Goal: Task Accomplishment & Management: Use online tool/utility

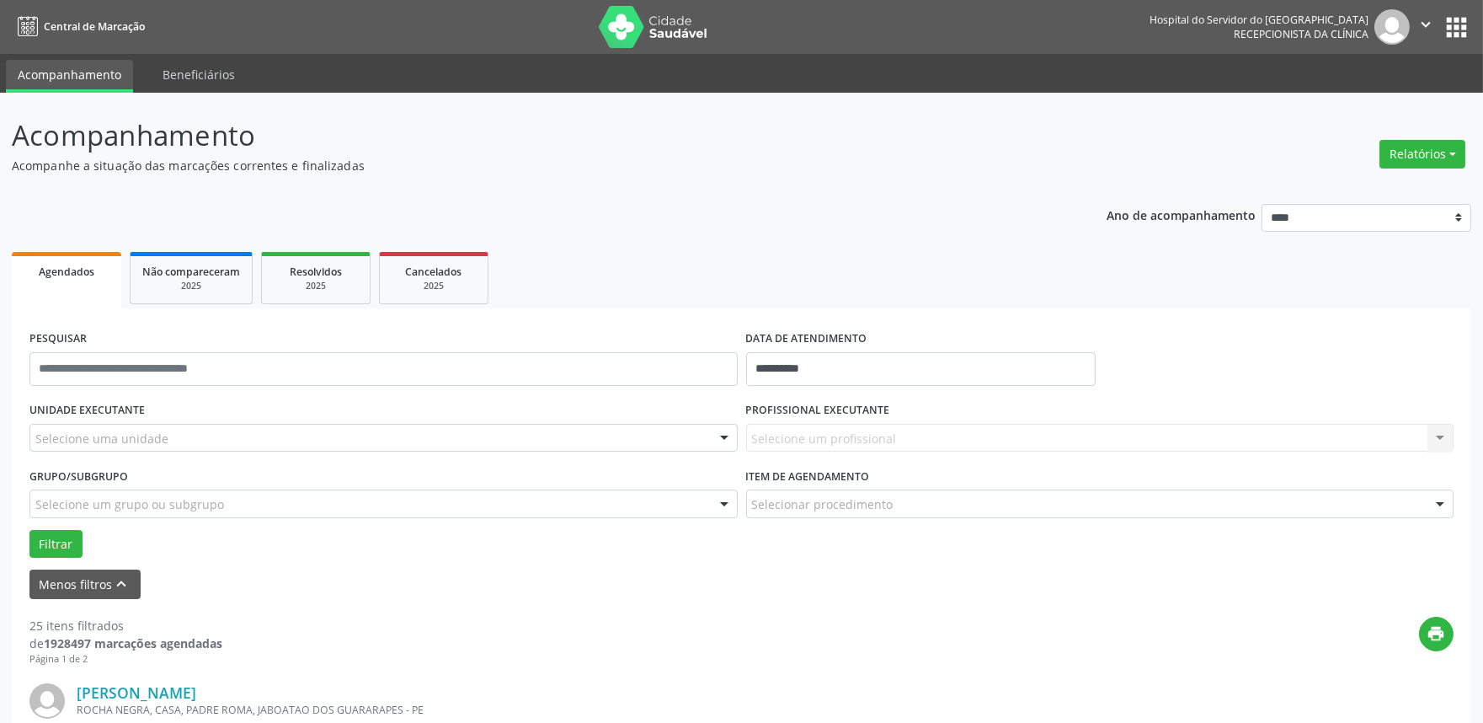
click at [621, 423] on div "UNIDADE EXECUTANTE Selecione uma unidade Todos as unidades Hse Nenhum resultado…" at bounding box center [383, 431] width 717 height 66
click at [620, 433] on div "Selecione uma unidade" at bounding box center [383, 438] width 708 height 29
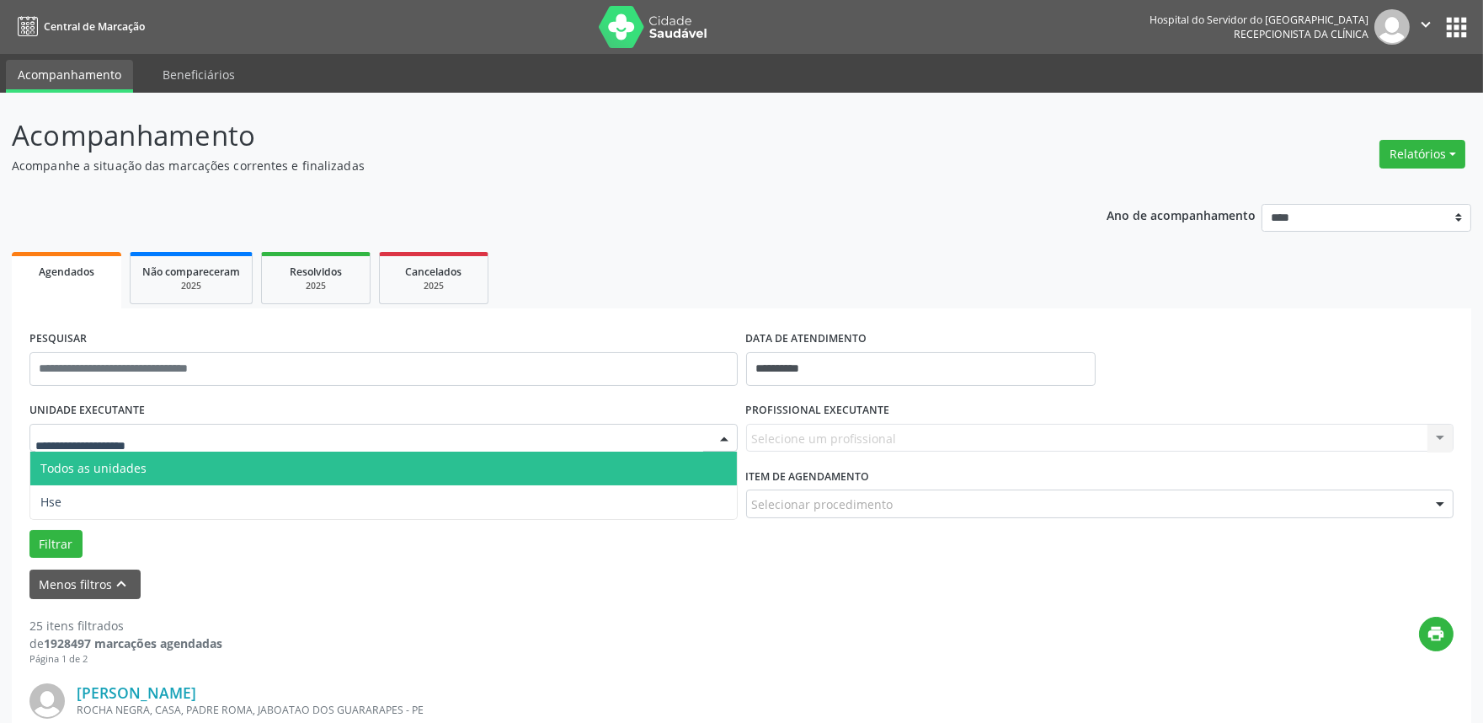
click at [602, 474] on span "Todos as unidades" at bounding box center [383, 469] width 707 height 34
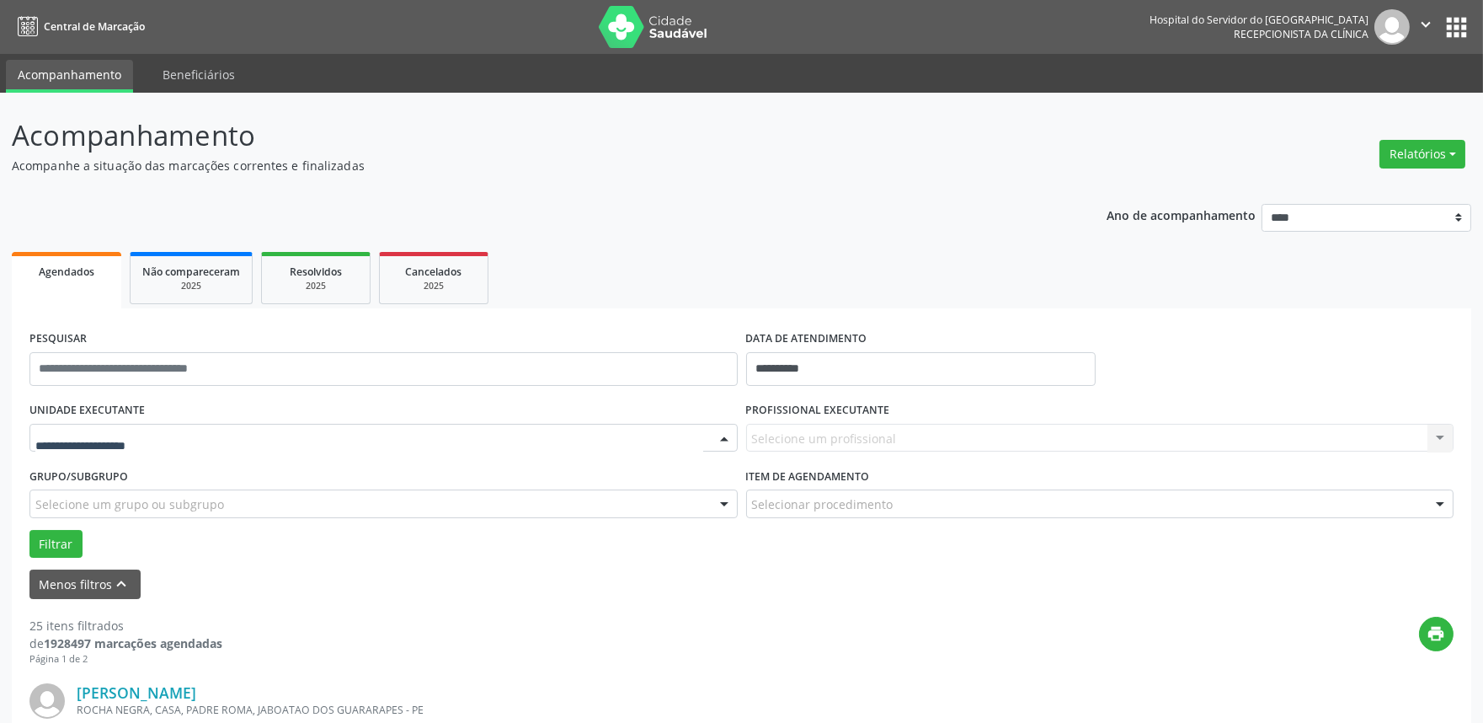
click at [617, 446] on div at bounding box center [383, 438] width 708 height 29
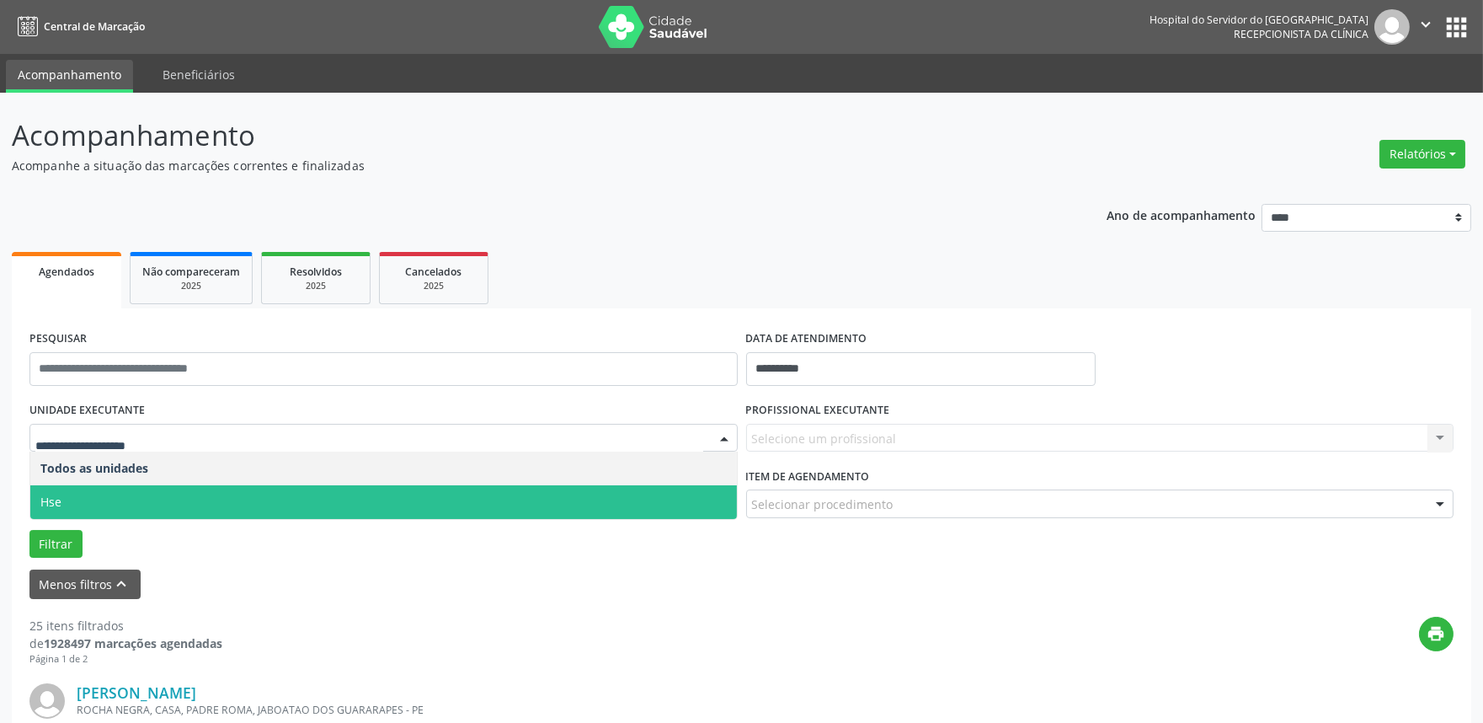
click at [617, 508] on span "Hse" at bounding box center [383, 502] width 707 height 34
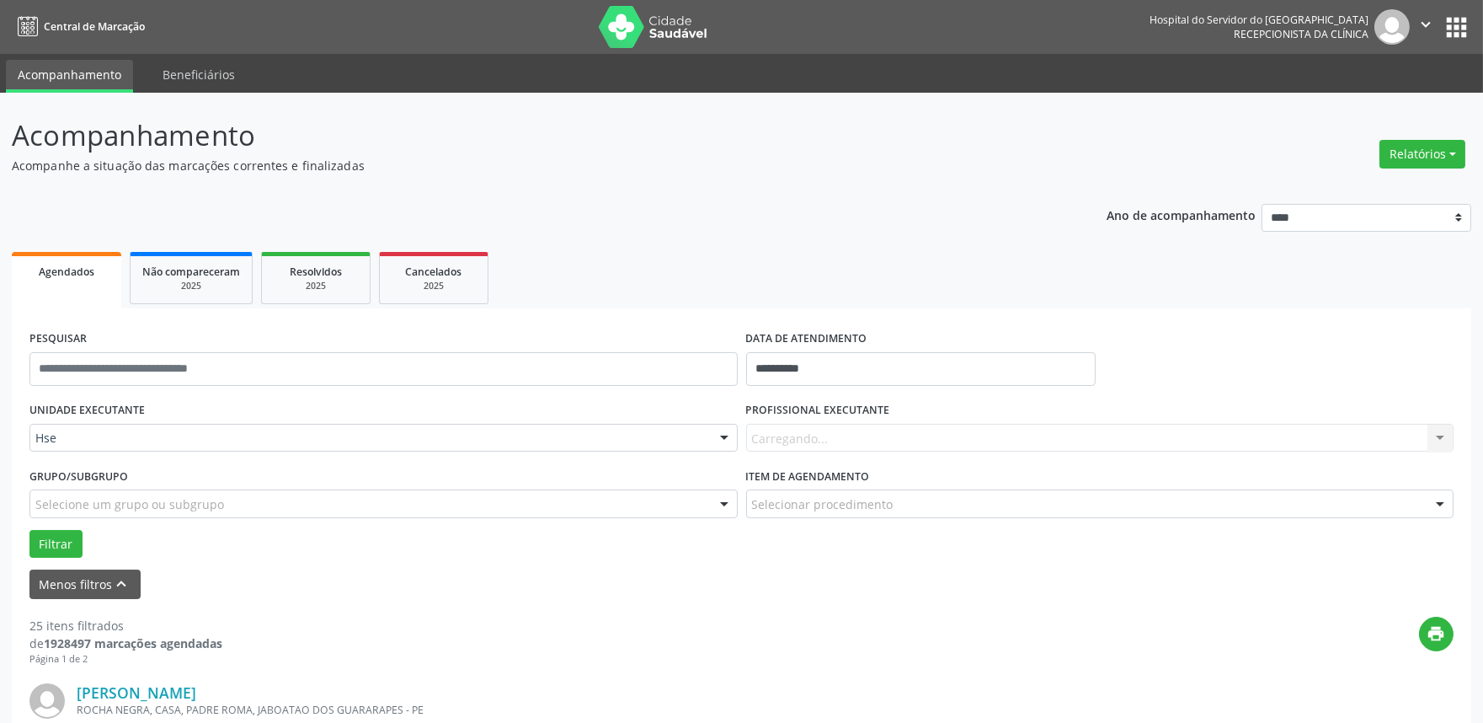
click at [824, 432] on div "Carregando... Nenhum resultado encontrado para: " " Não há nenhuma opção para s…" at bounding box center [1100, 438] width 708 height 29
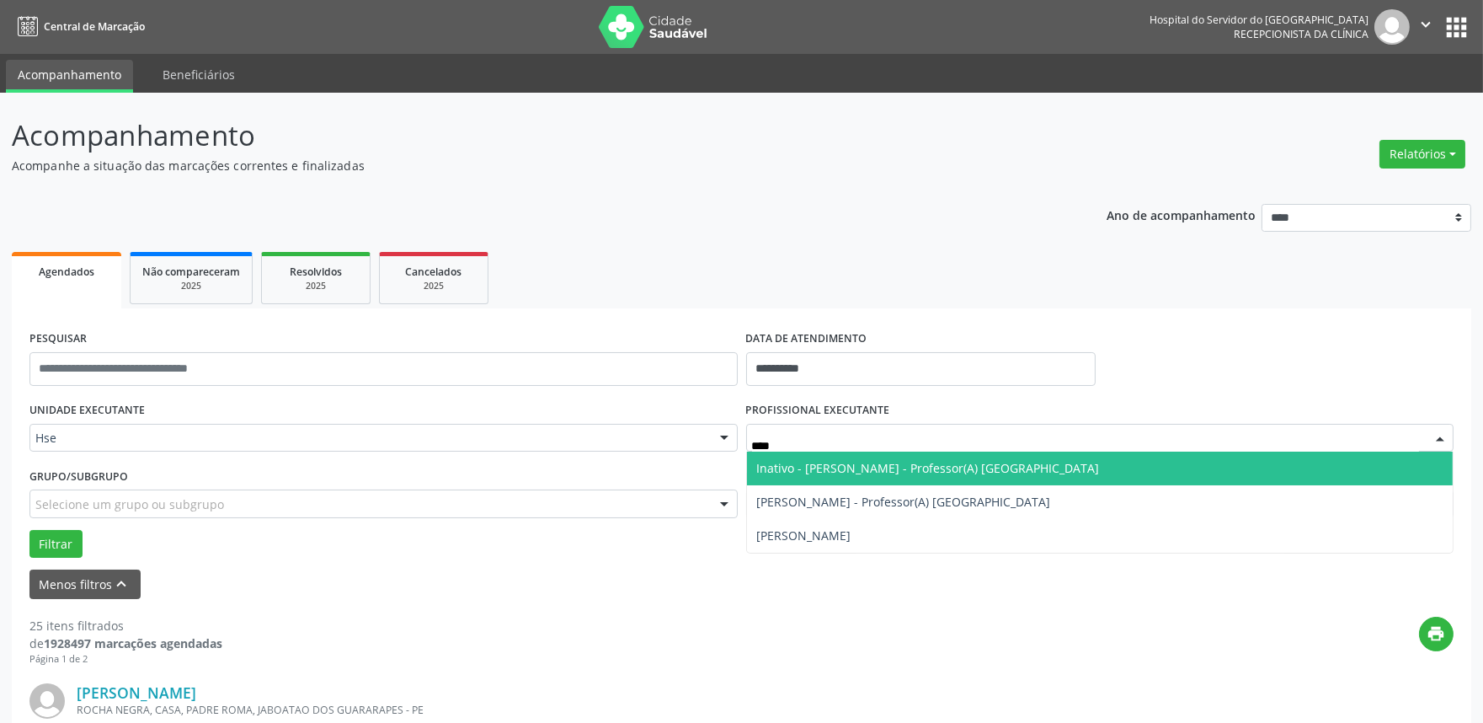
type input "*****"
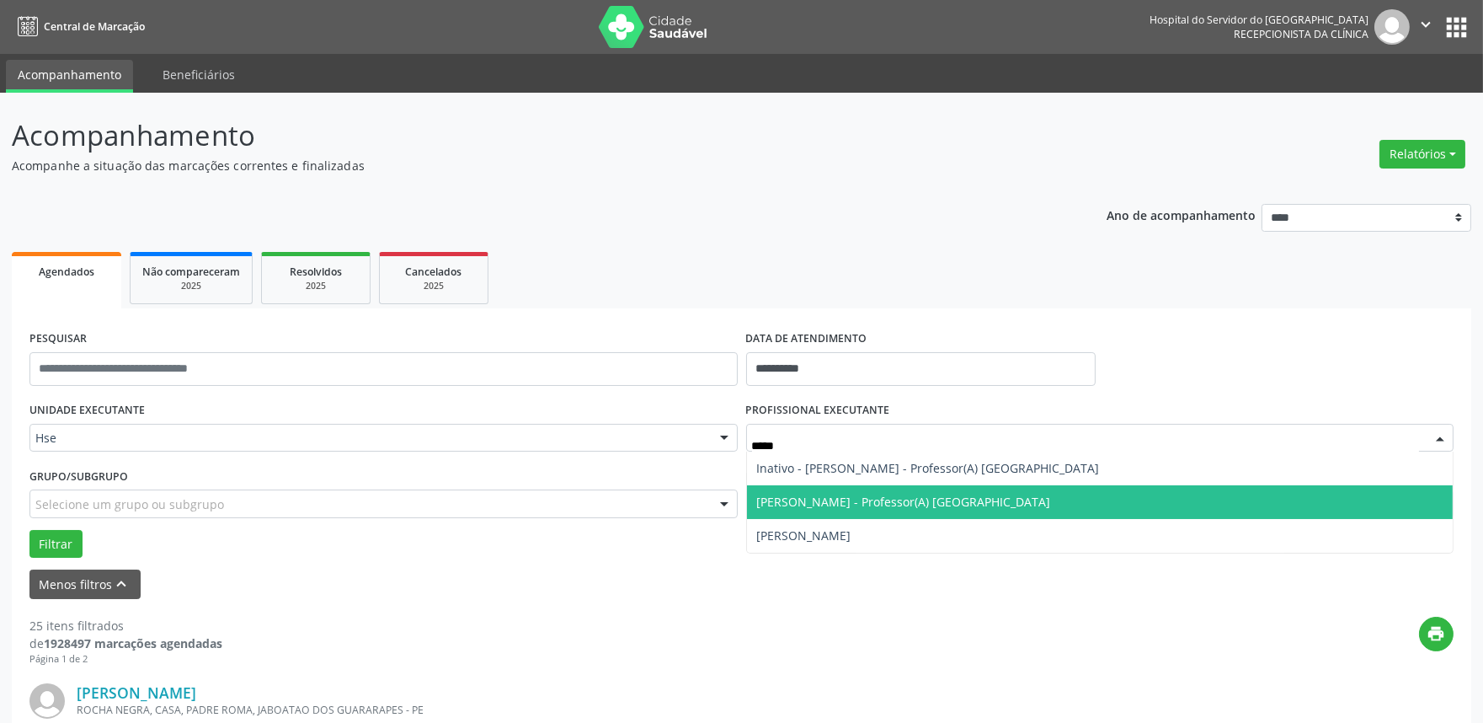
click at [841, 489] on span "[PERSON_NAME] - Professor(A) [GEOGRAPHIC_DATA]" at bounding box center [1100, 502] width 707 height 34
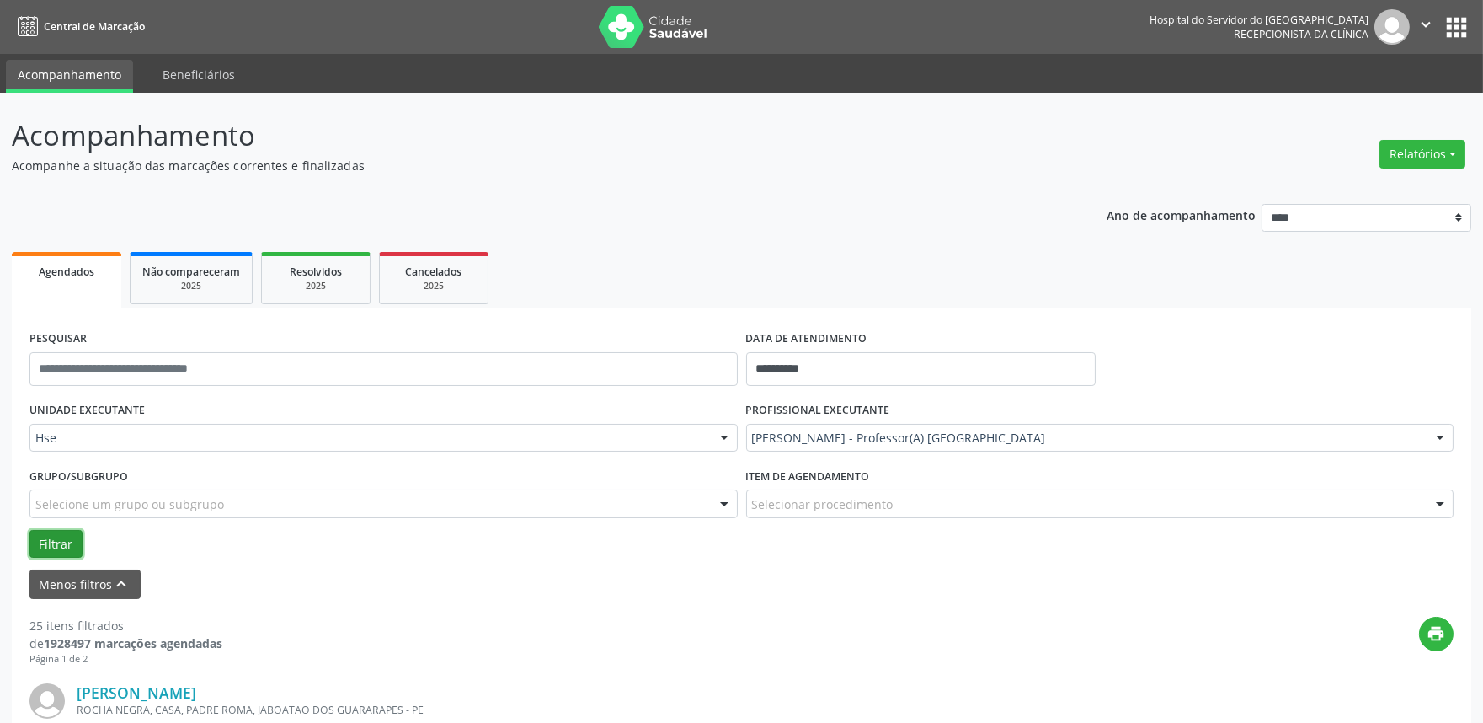
click at [70, 549] on button "Filtrar" at bounding box center [55, 544] width 53 height 29
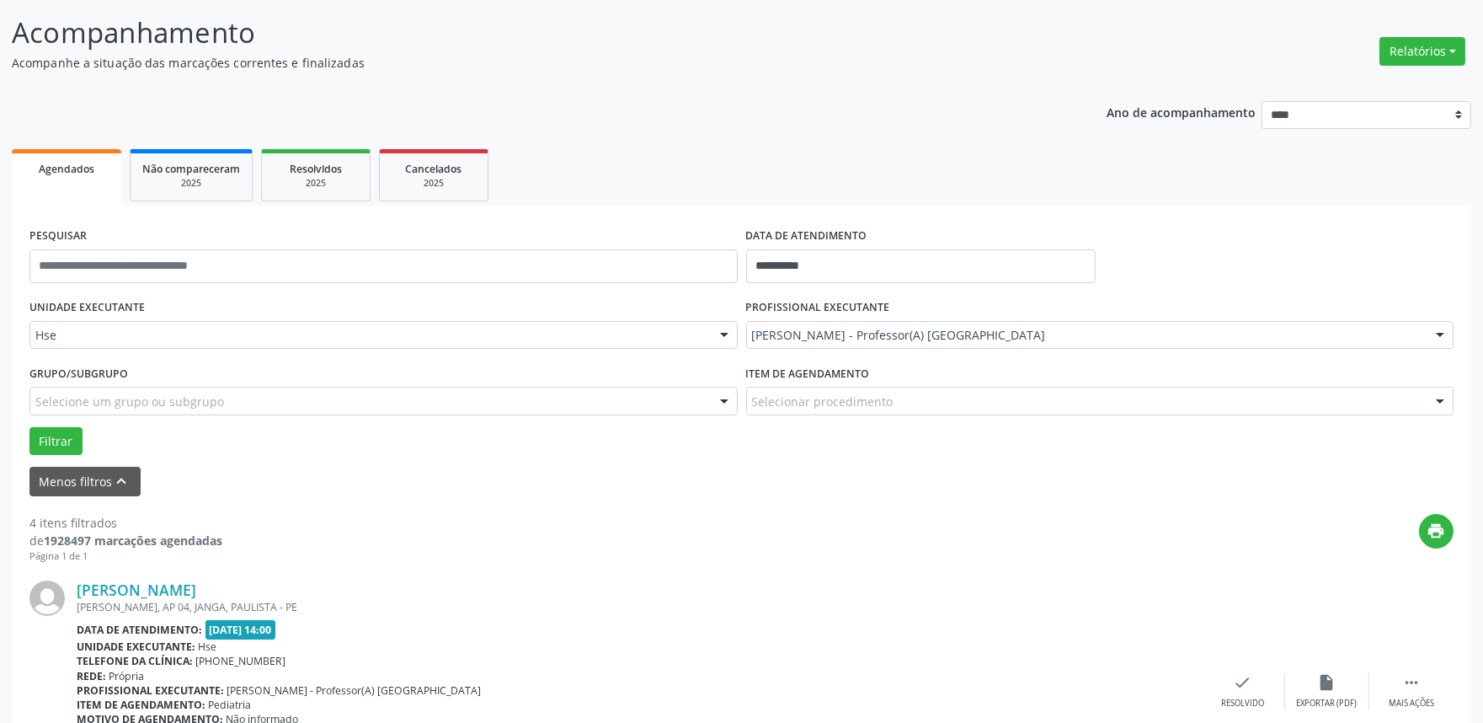
scroll to position [281, 0]
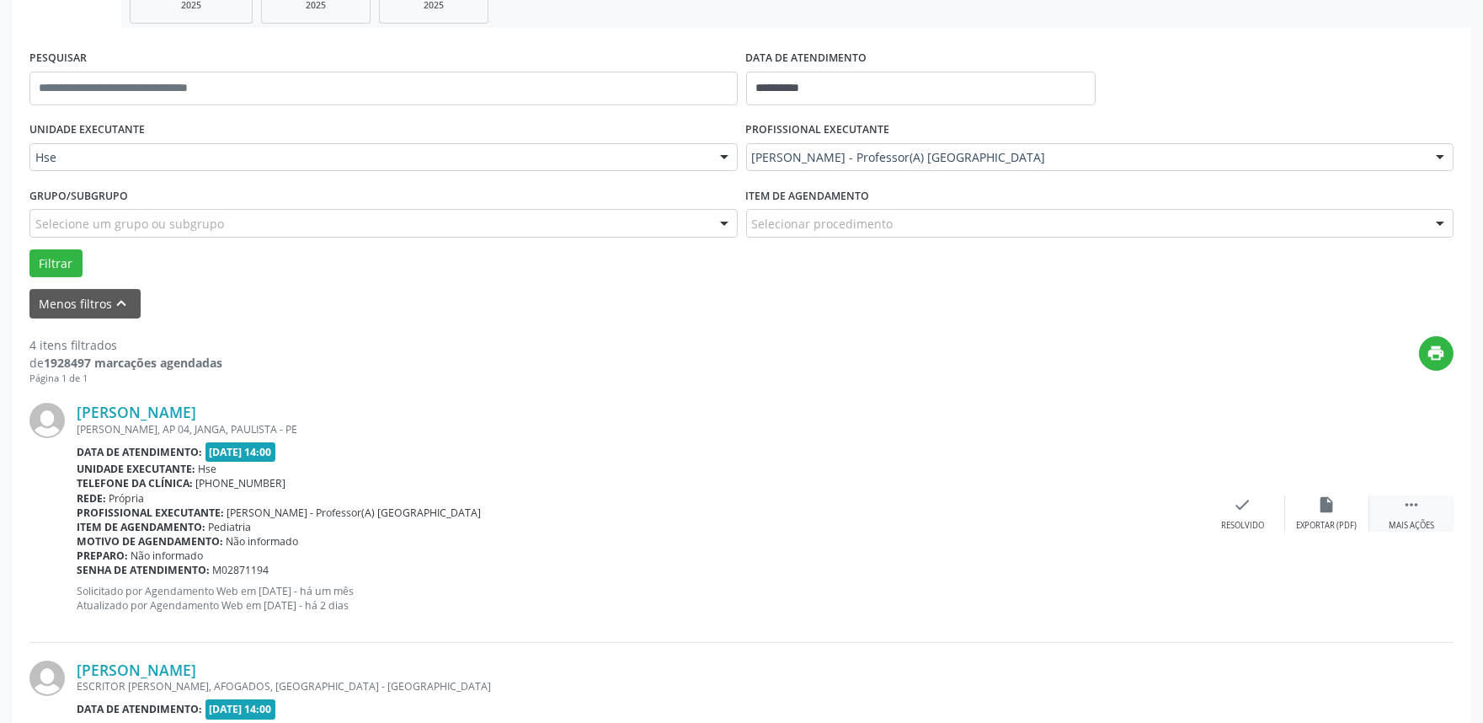
click at [1418, 511] on icon "" at bounding box center [1412, 504] width 19 height 19
click at [1307, 497] on div "alarm_off Não compareceu" at bounding box center [1327, 513] width 84 height 36
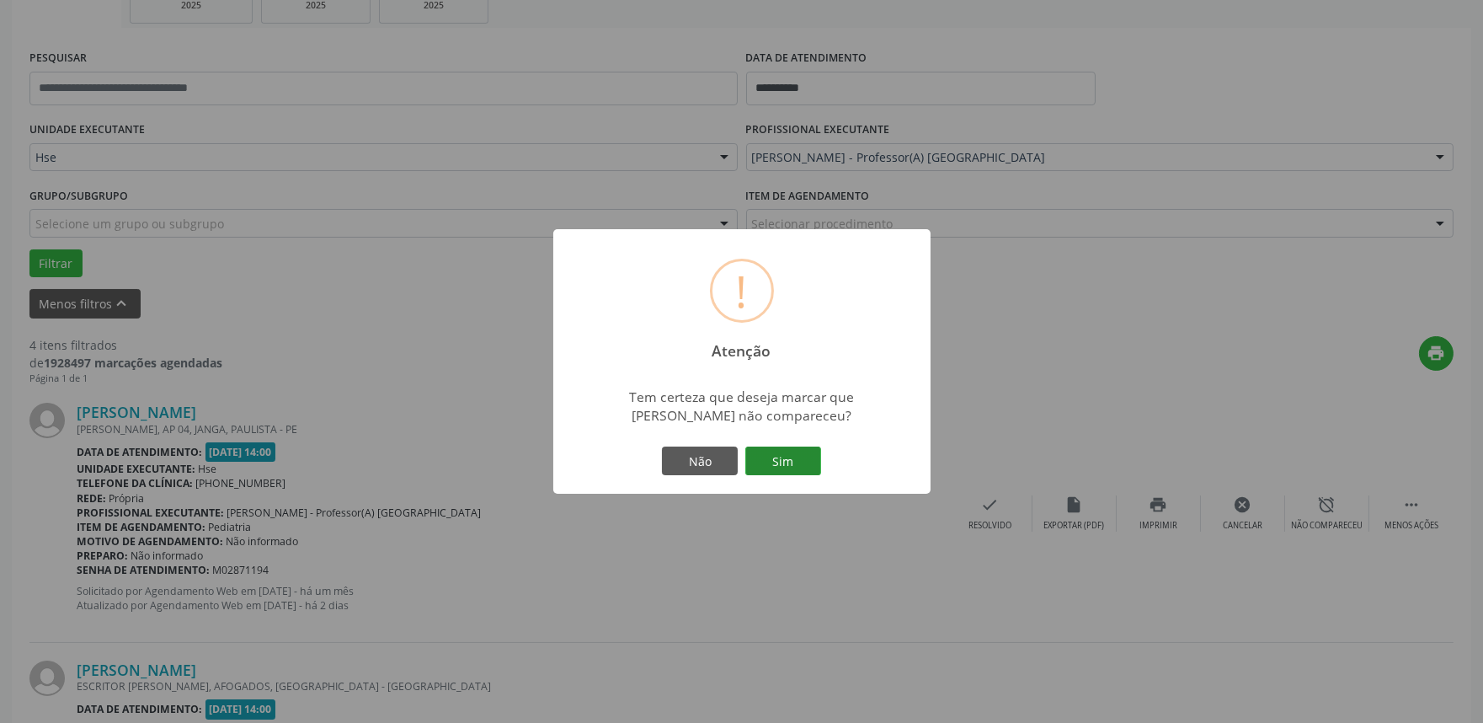
click at [797, 472] on button "Sim" at bounding box center [784, 460] width 76 height 29
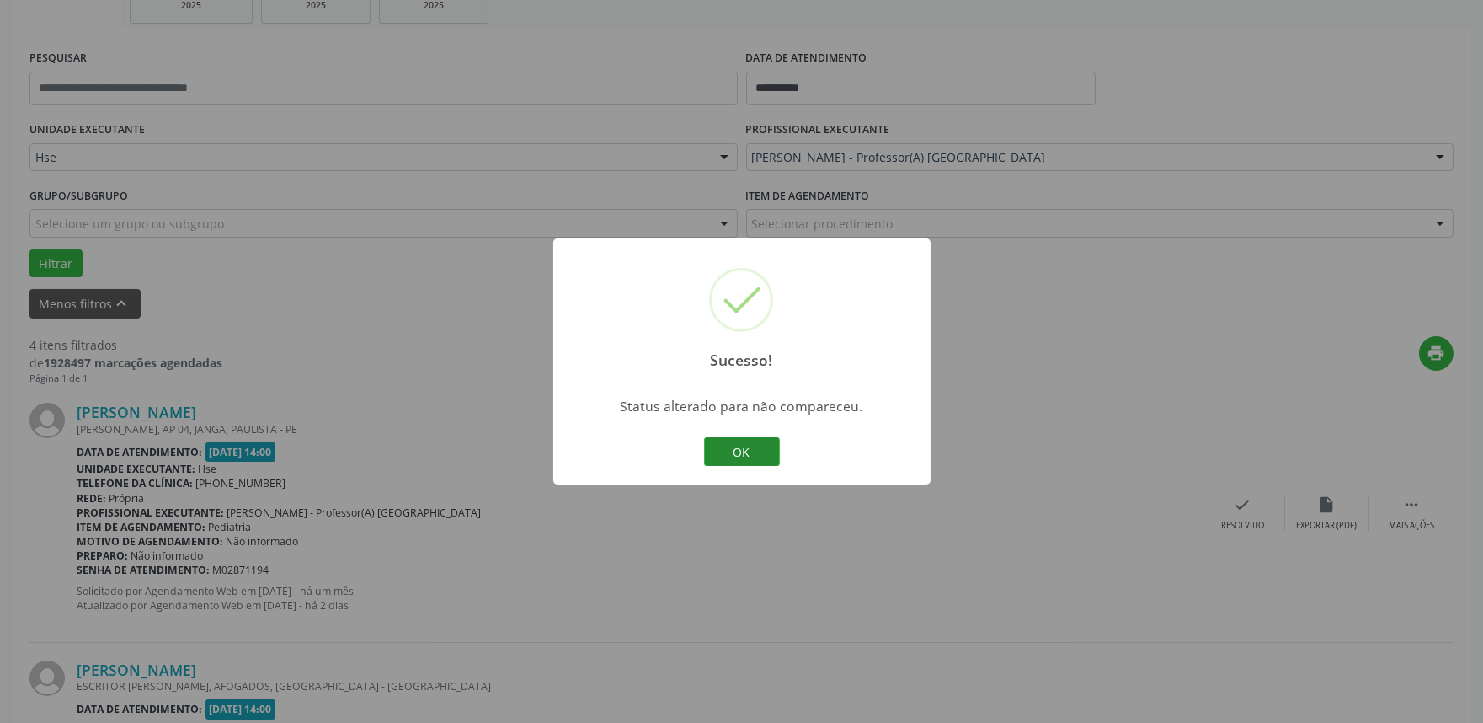
click at [765, 465] on button "OK" at bounding box center [742, 451] width 76 height 29
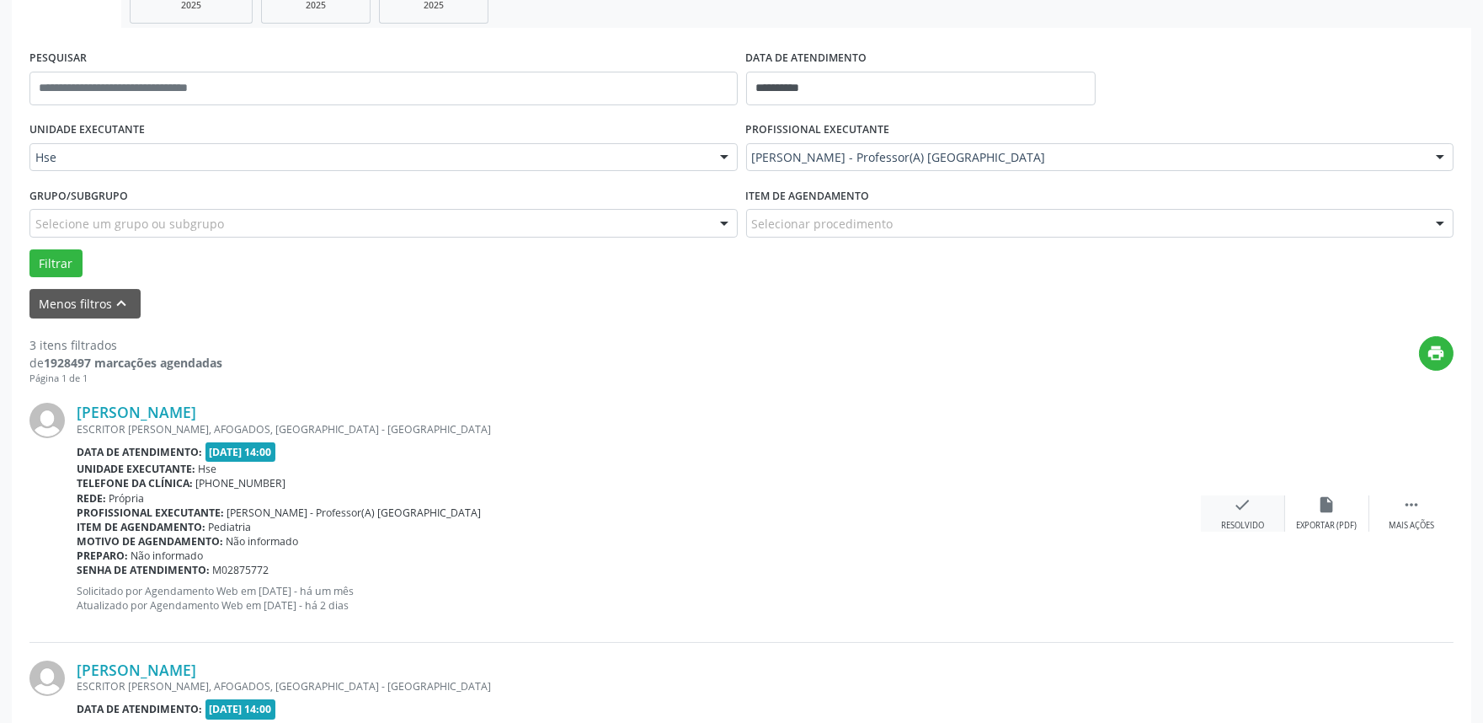
click at [1249, 507] on icon "check" at bounding box center [1243, 504] width 19 height 19
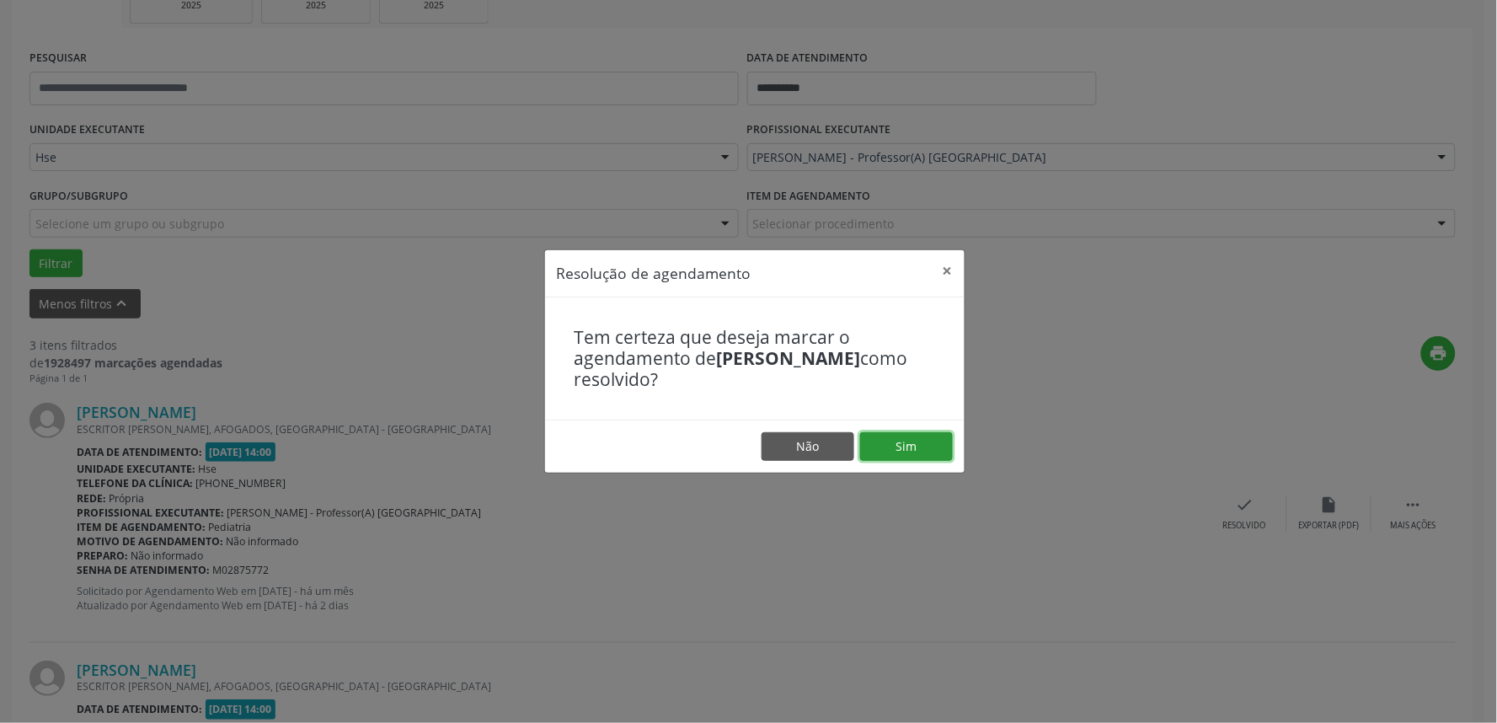
click at [887, 453] on button "Sim" at bounding box center [906, 446] width 93 height 29
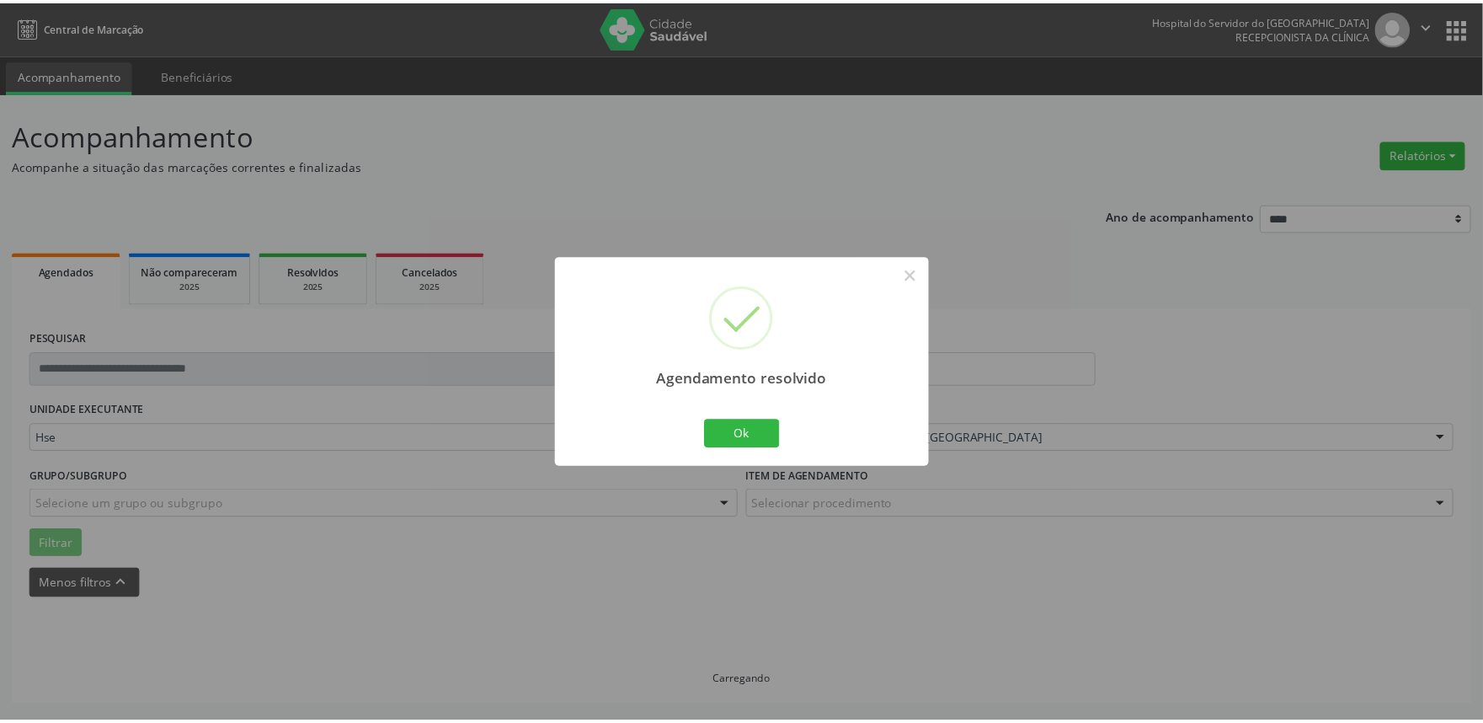
scroll to position [0, 0]
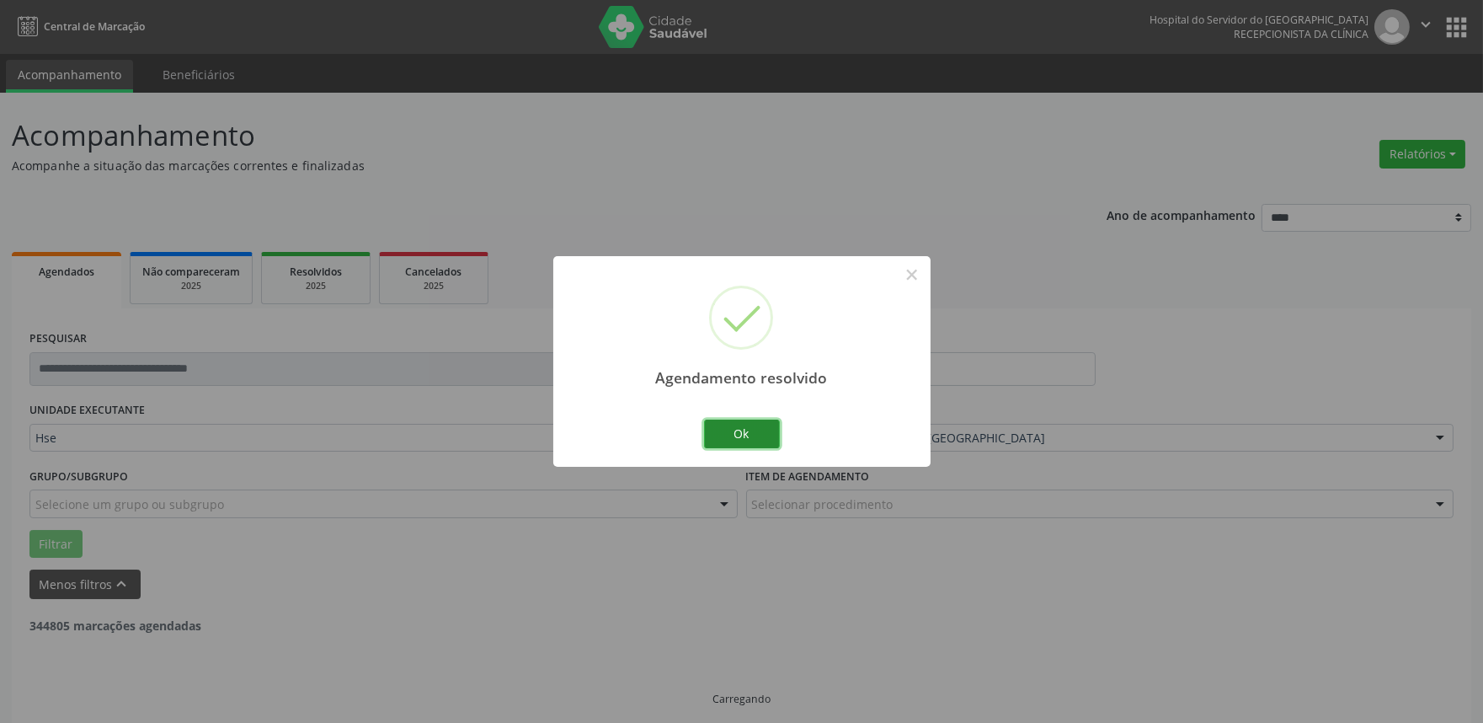
click at [734, 443] on button "Ok" at bounding box center [742, 434] width 76 height 29
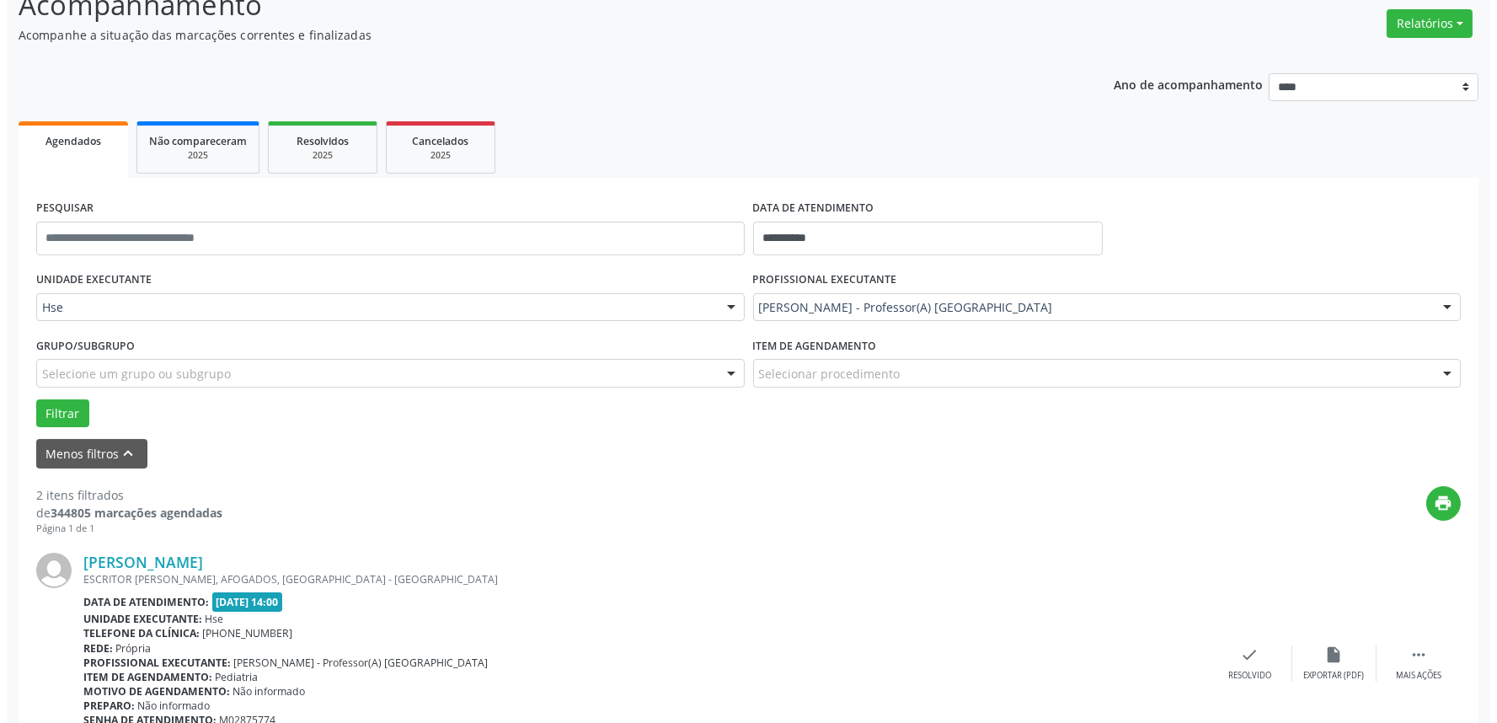
scroll to position [187, 0]
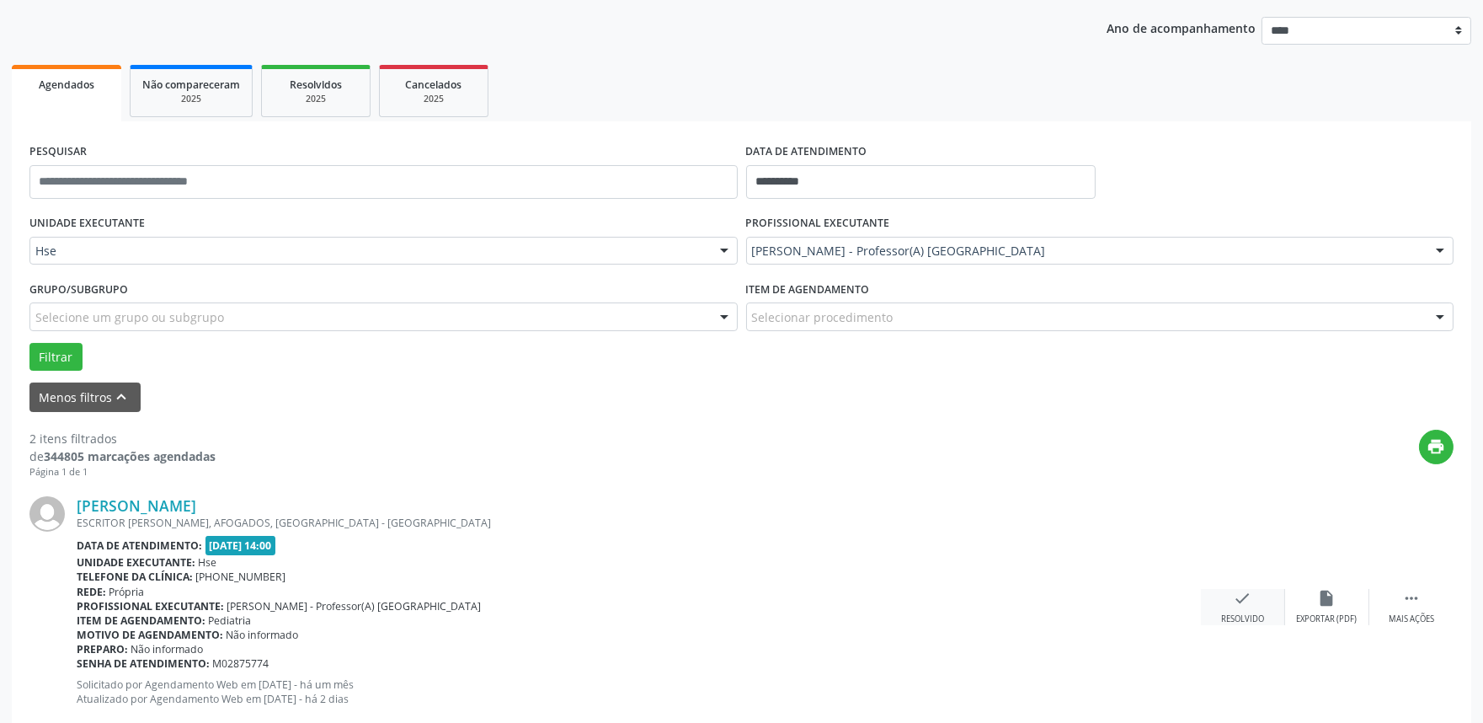
click at [1247, 596] on icon "check" at bounding box center [1243, 598] width 19 height 19
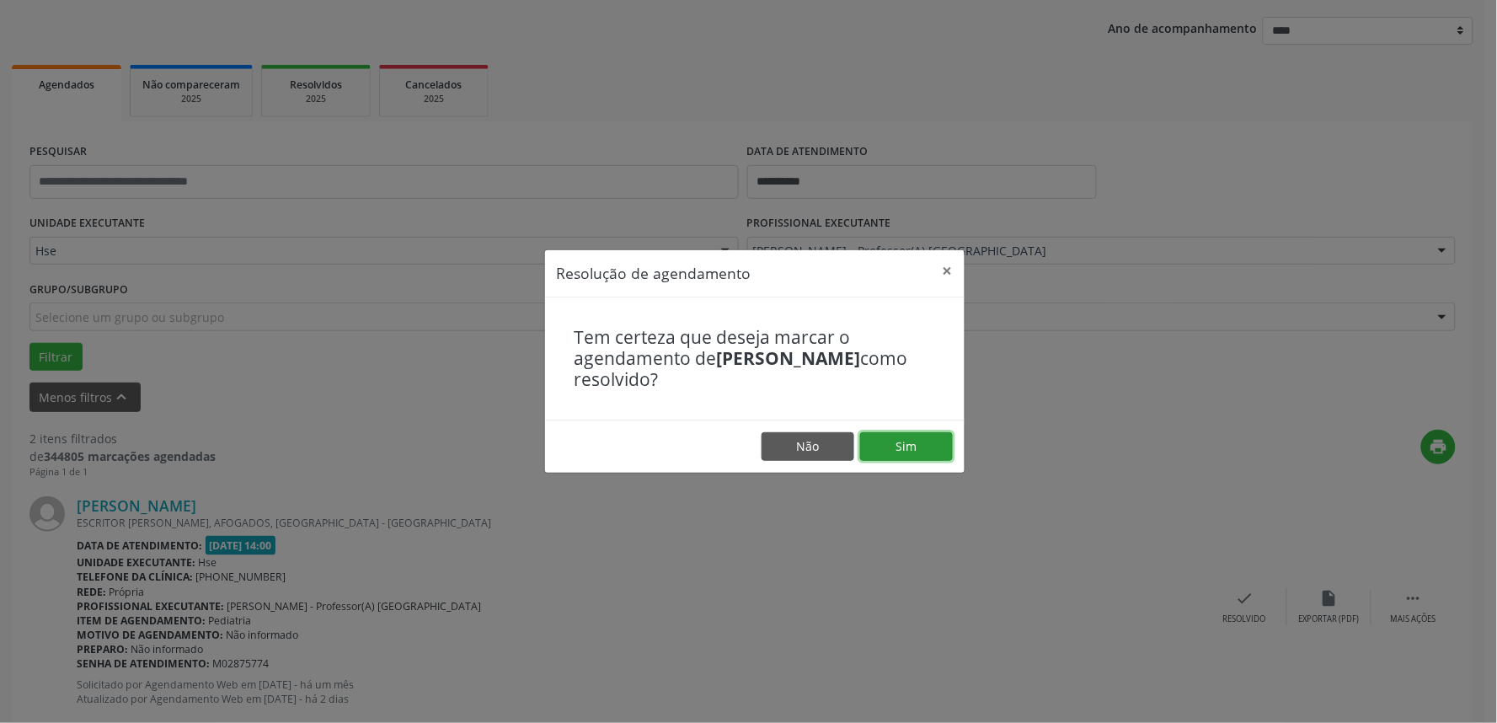
click at [904, 453] on button "Sim" at bounding box center [906, 446] width 93 height 29
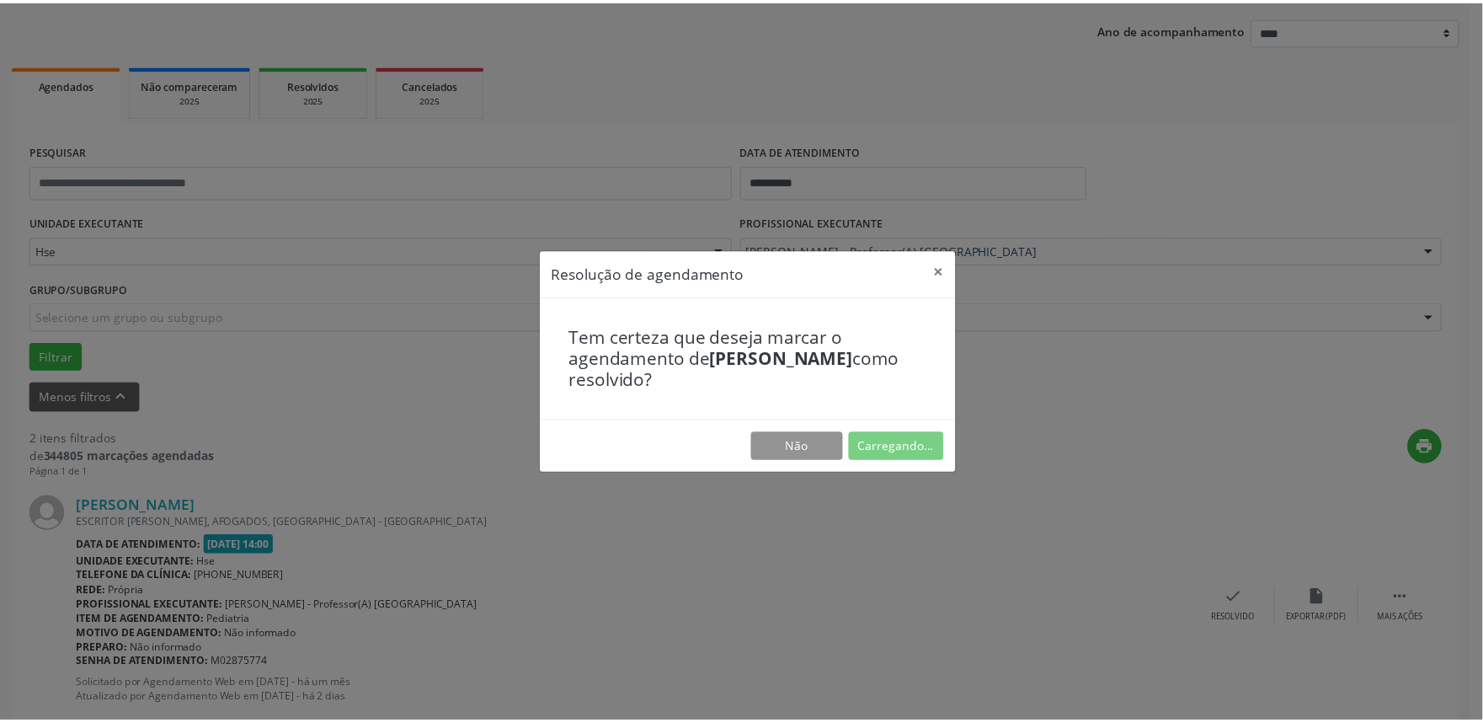
scroll to position [0, 0]
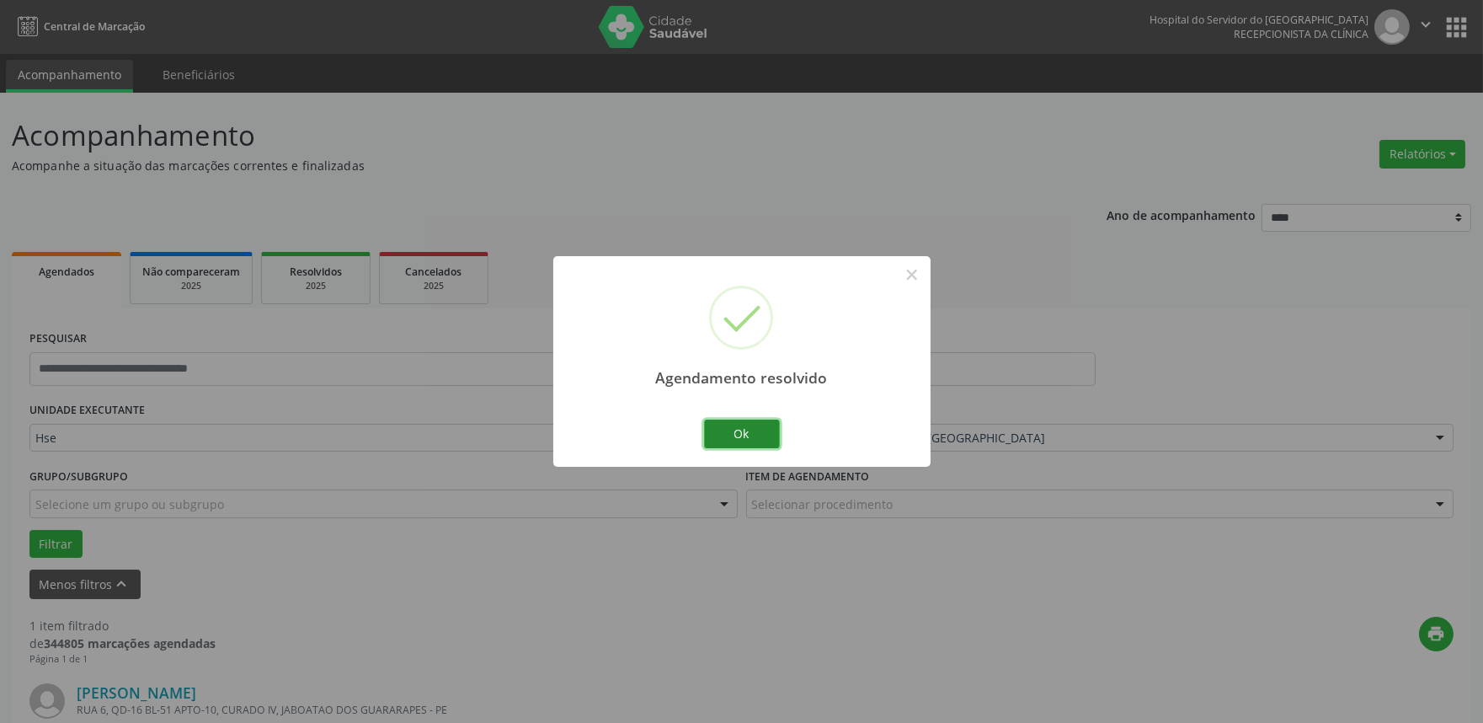
click at [754, 435] on button "Ok" at bounding box center [742, 434] width 76 height 29
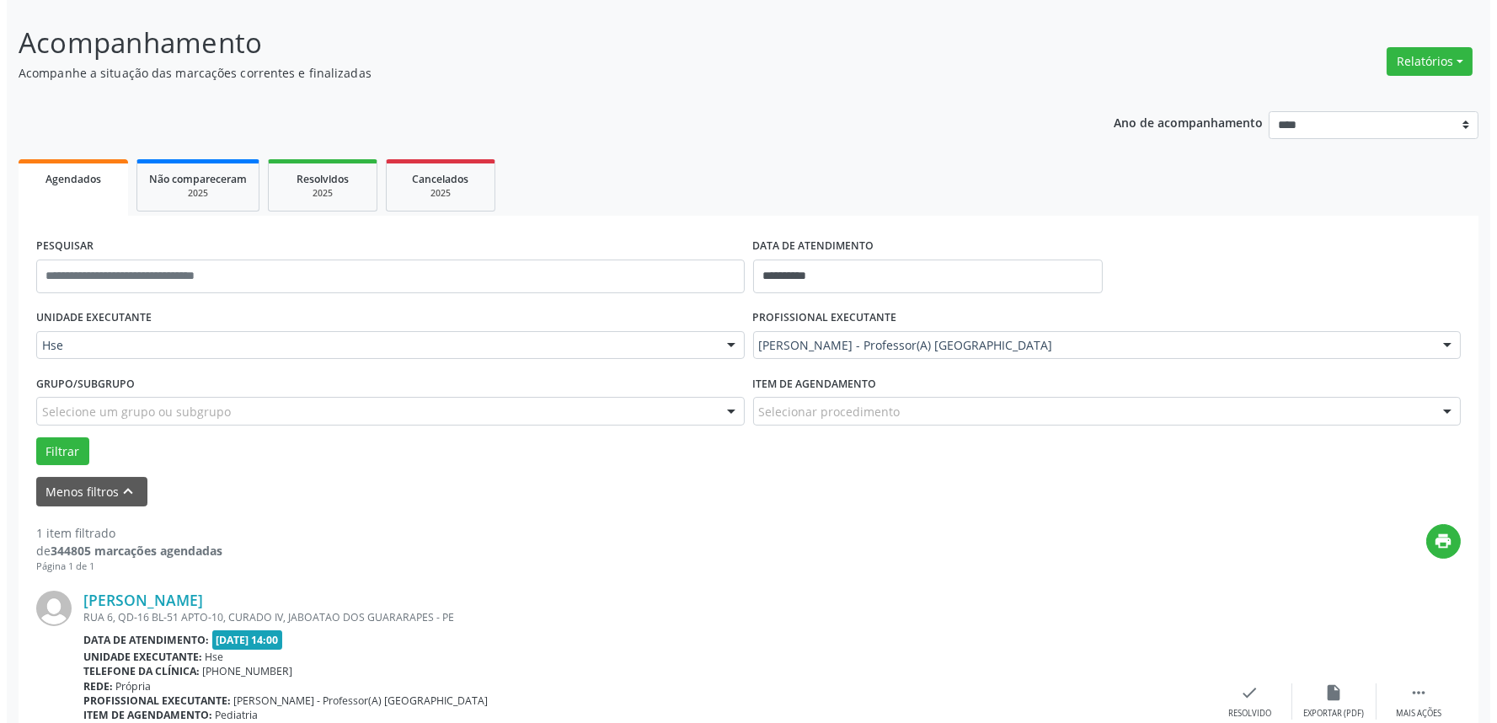
scroll to position [227, 0]
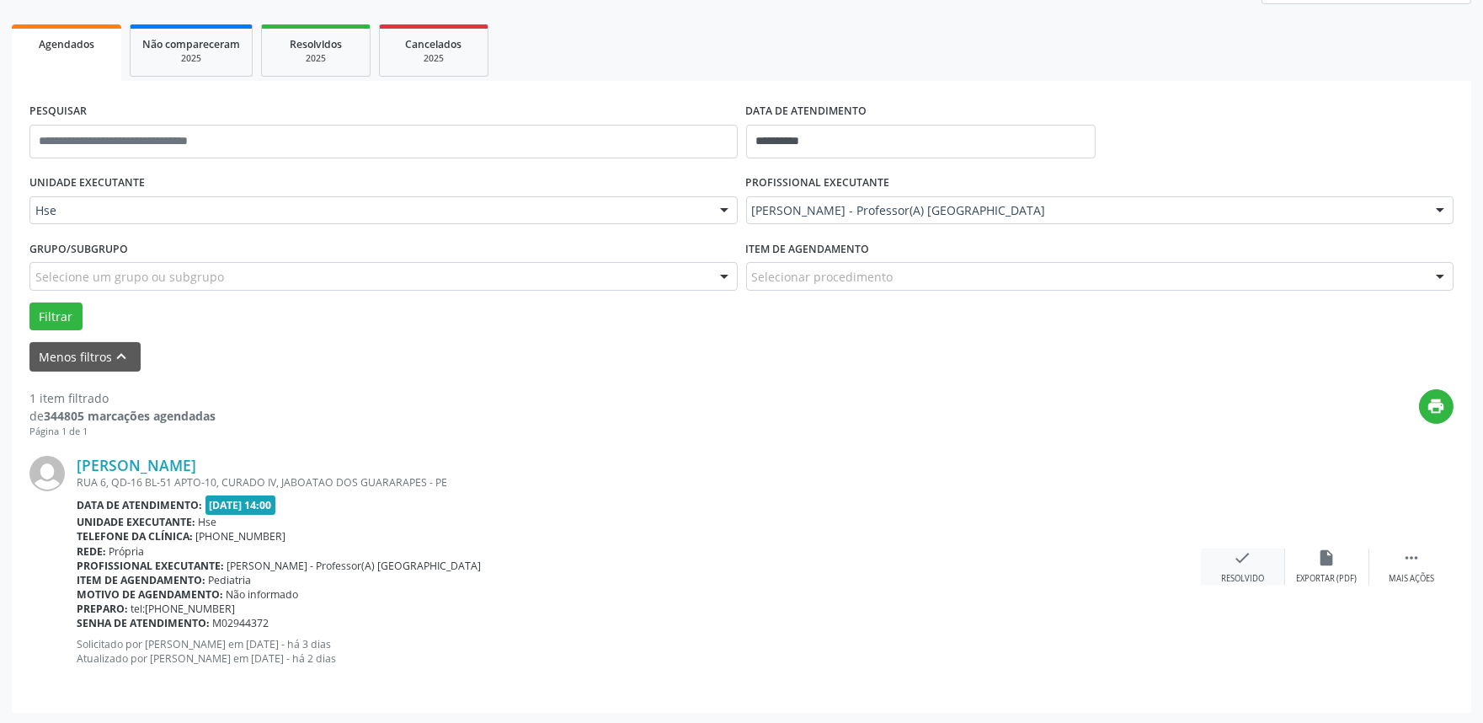
click at [1258, 566] on div "check Resolvido" at bounding box center [1243, 566] width 84 height 36
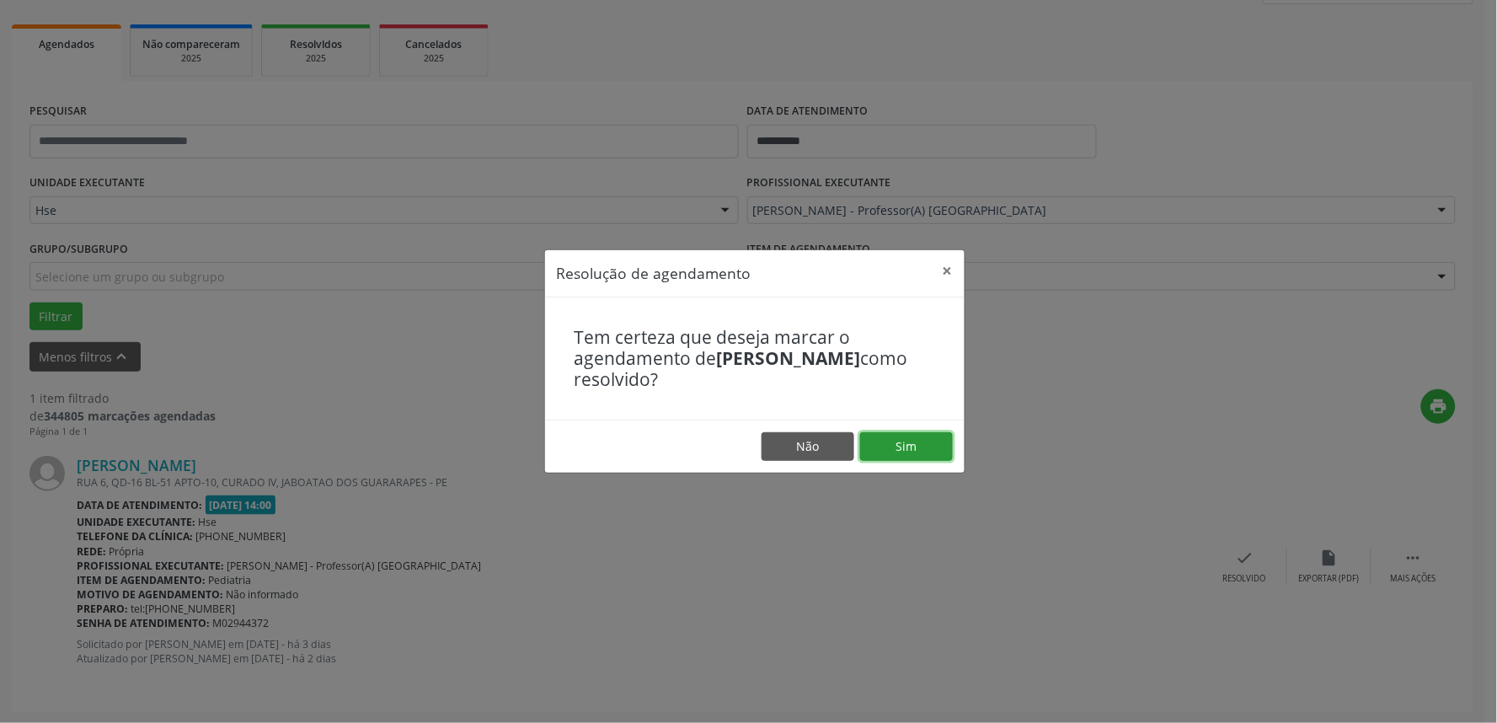
click at [897, 457] on button "Sim" at bounding box center [906, 446] width 93 height 29
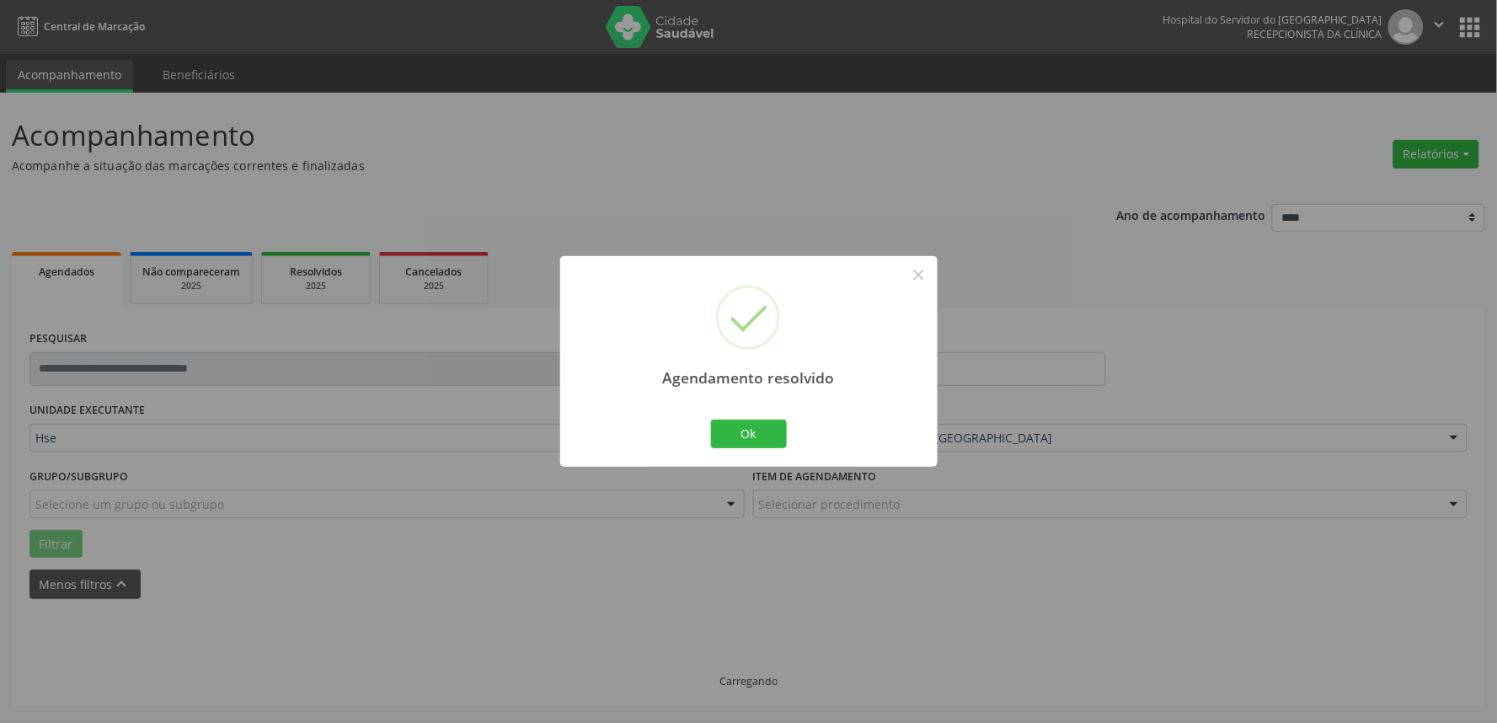
scroll to position [0, 0]
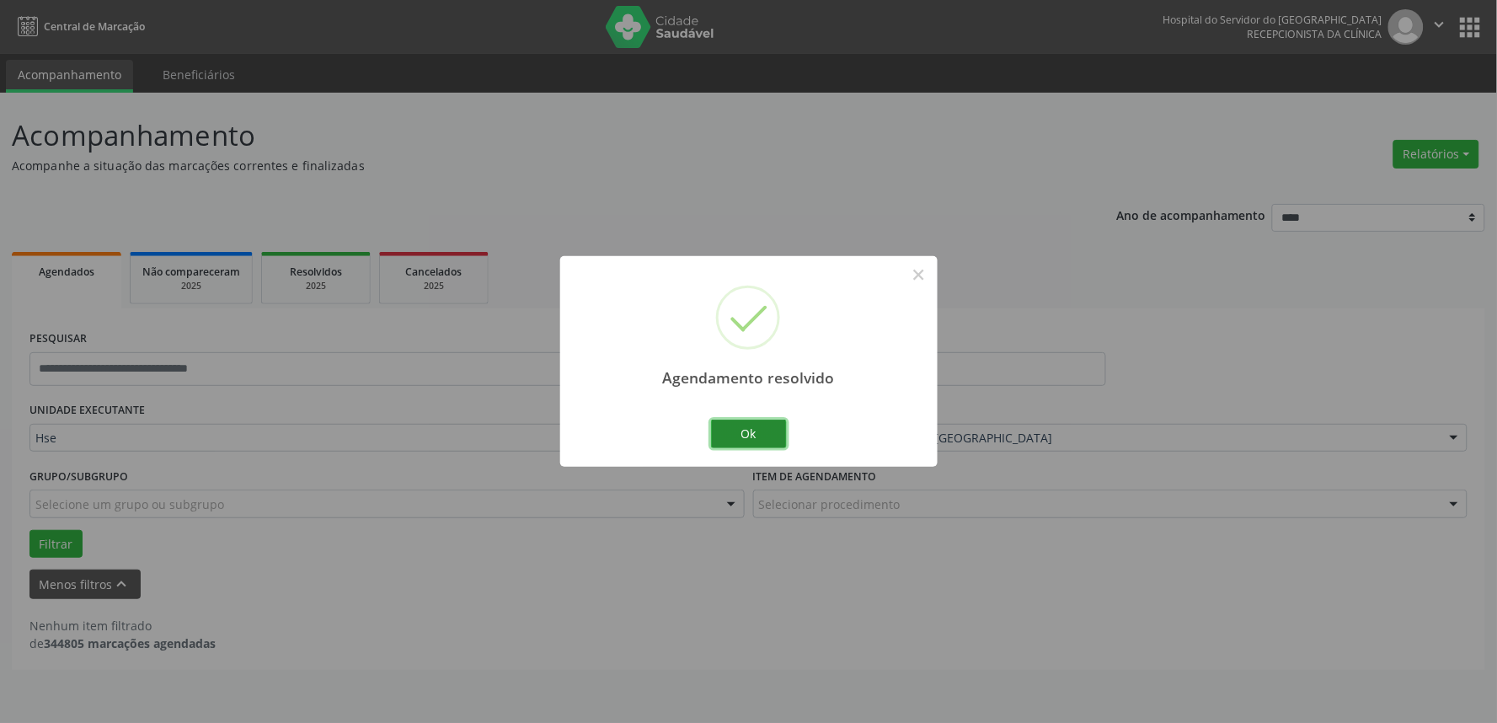
click at [752, 434] on button "Ok" at bounding box center [749, 434] width 76 height 29
